Goal: Check status: Check status

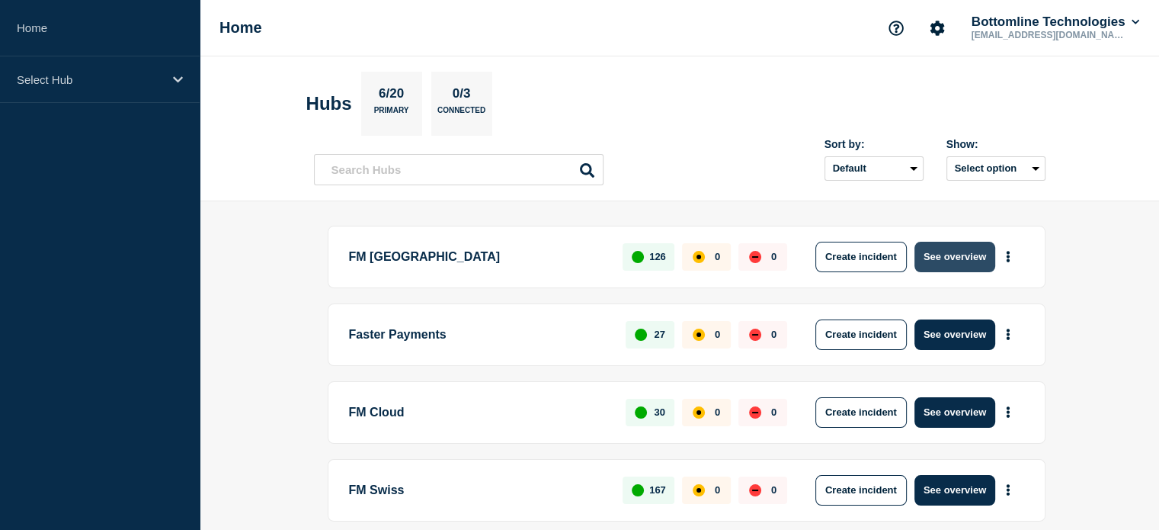
click at [947, 260] on button "See overview" at bounding box center [954, 257] width 81 height 30
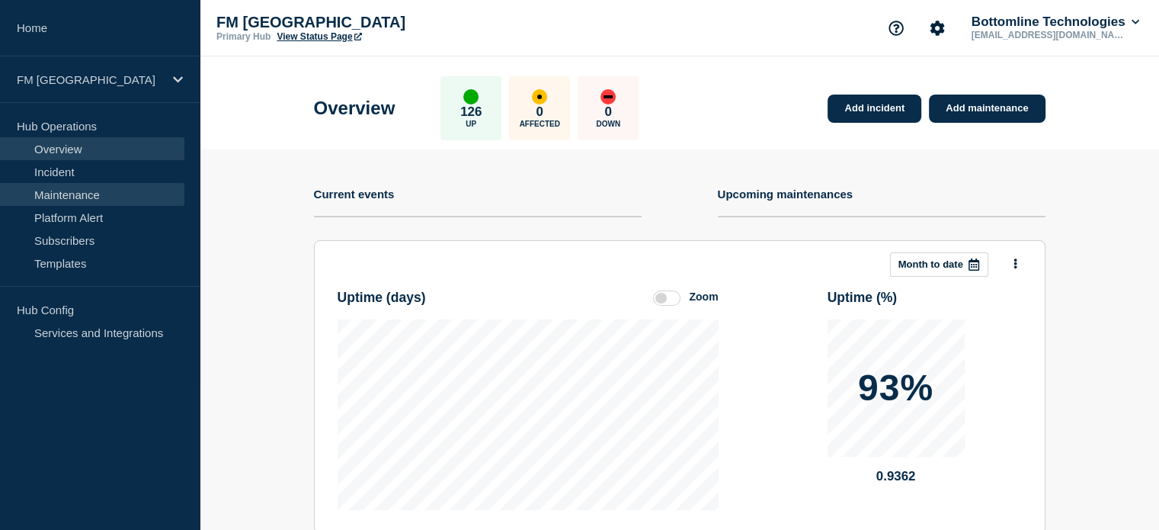
click at [86, 191] on link "Maintenance" at bounding box center [92, 194] width 184 height 23
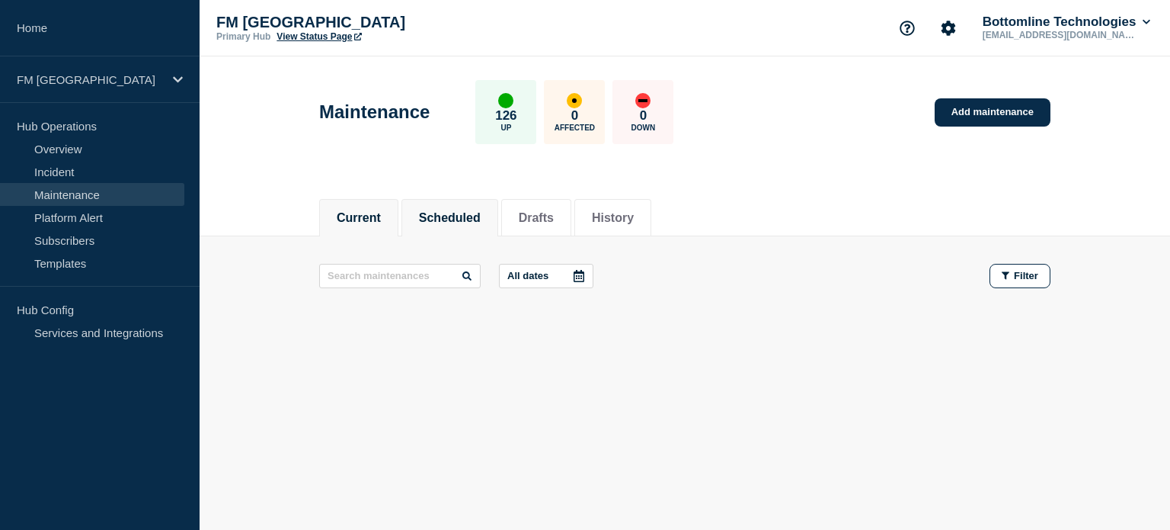
click at [466, 221] on button "Scheduled" at bounding box center [450, 218] width 62 height 14
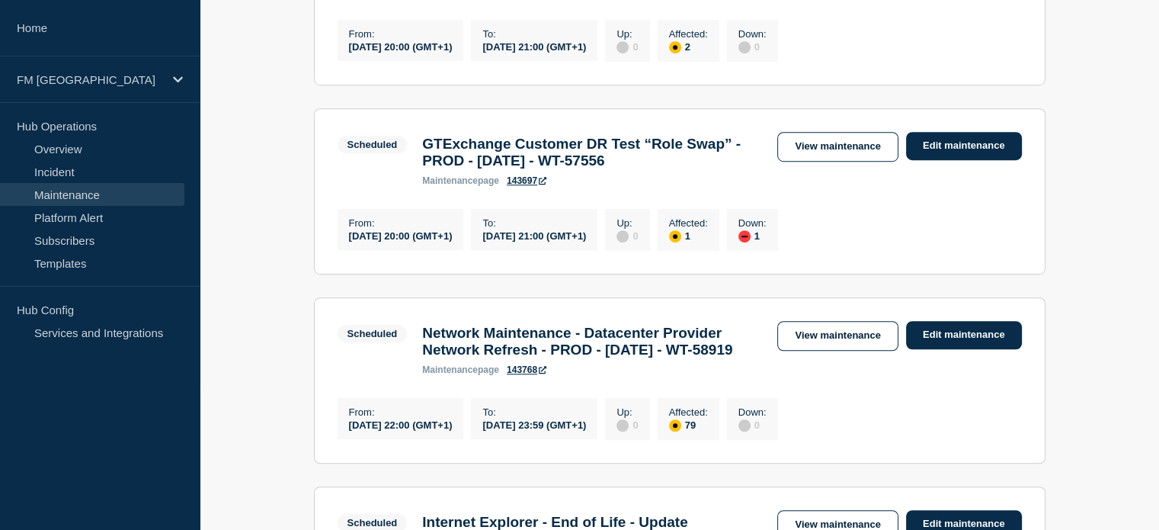
scroll to position [991, 0]
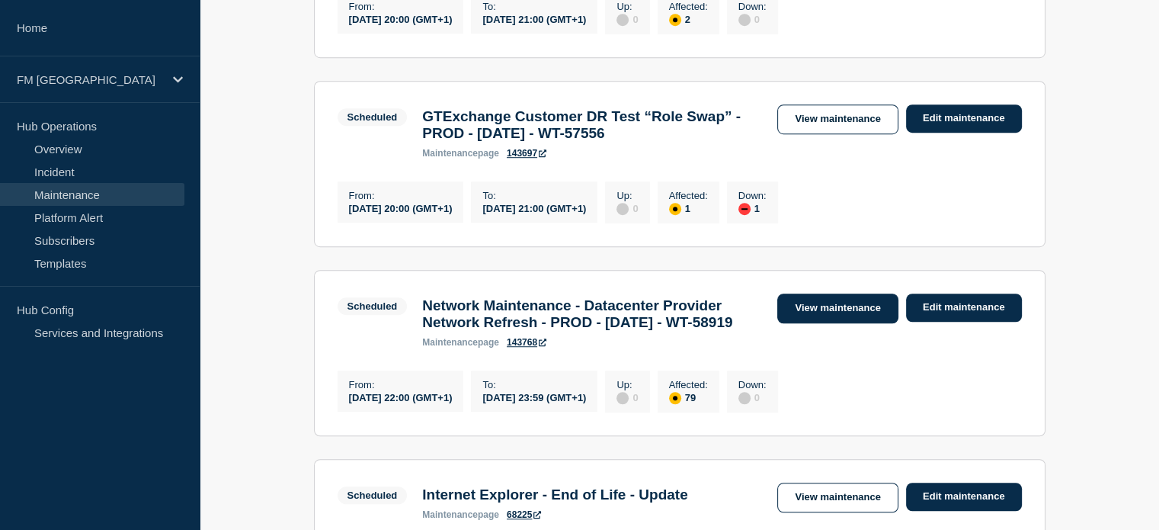
click at [847, 323] on link "View maintenance" at bounding box center [837, 308] width 120 height 30
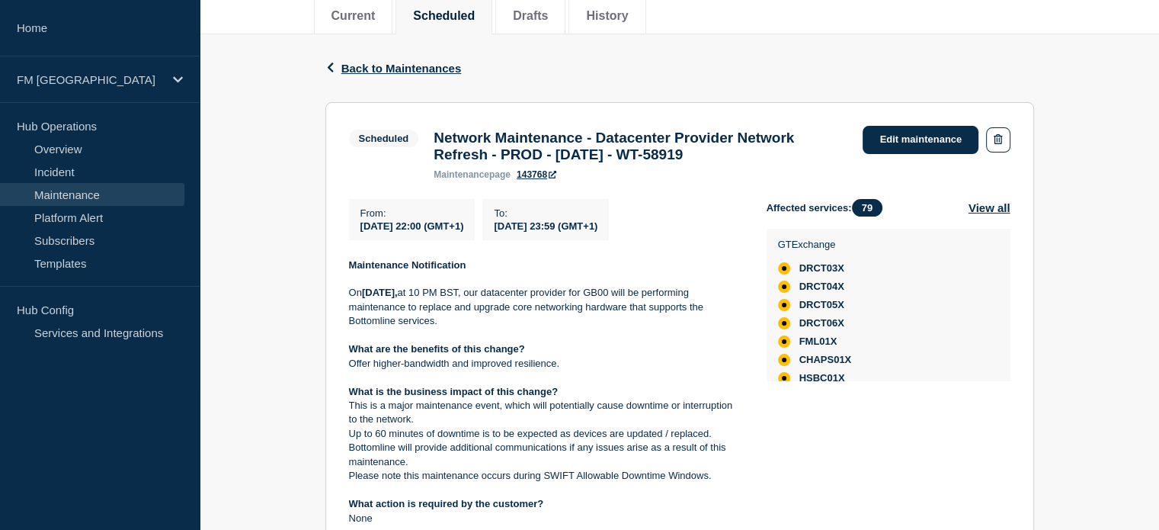
scroll to position [229, 0]
